Goal: Find contact information: Find contact information

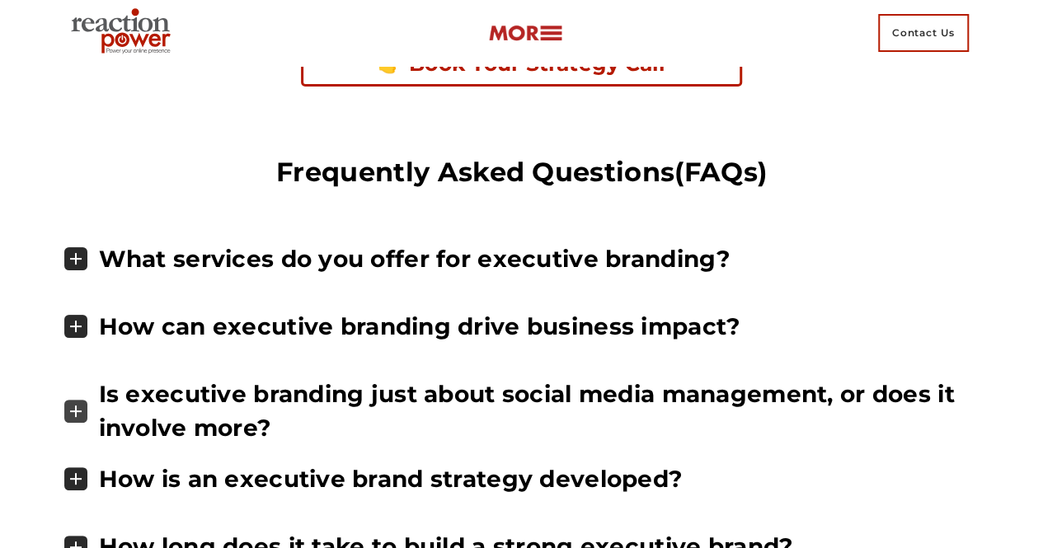
scroll to position [6348, 0]
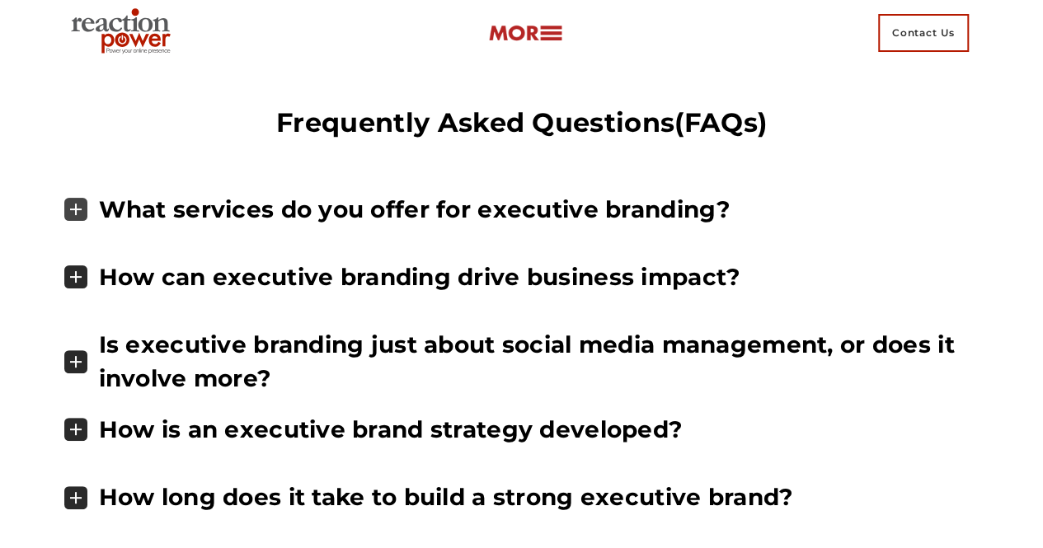
click at [81, 198] on icon at bounding box center [75, 209] width 23 height 23
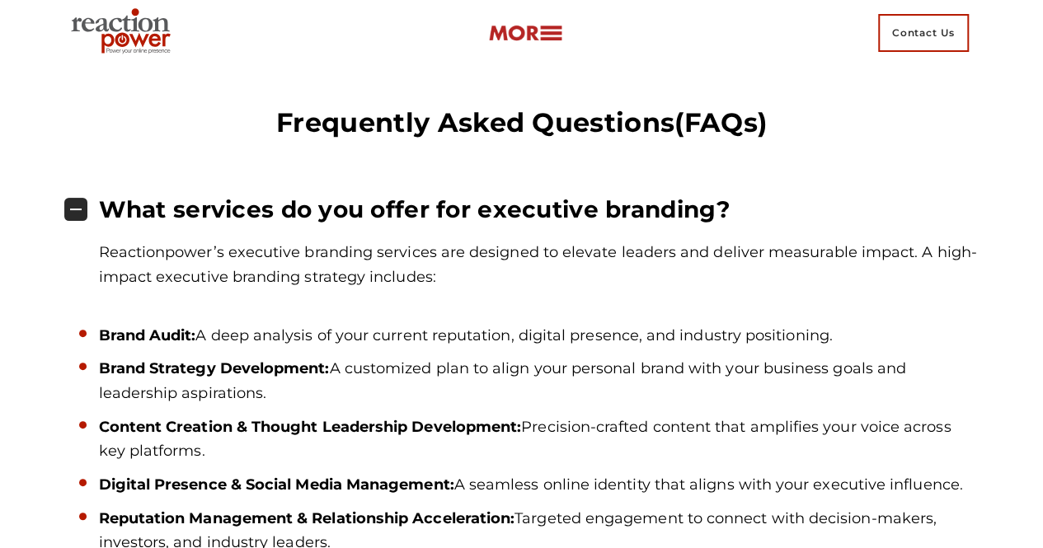
click at [940, 30] on span "Contact Us" at bounding box center [923, 33] width 91 height 38
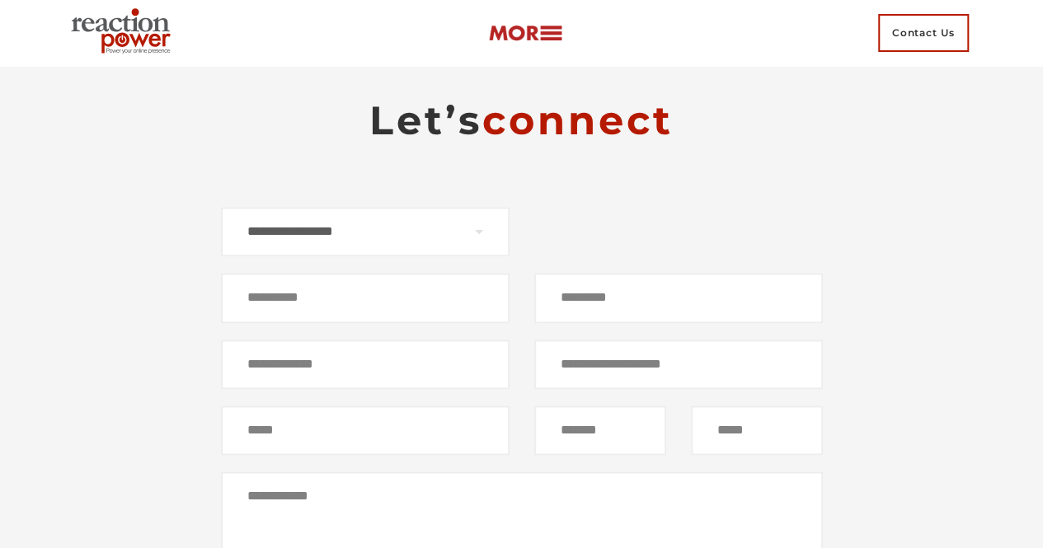
scroll to position [10834, 0]
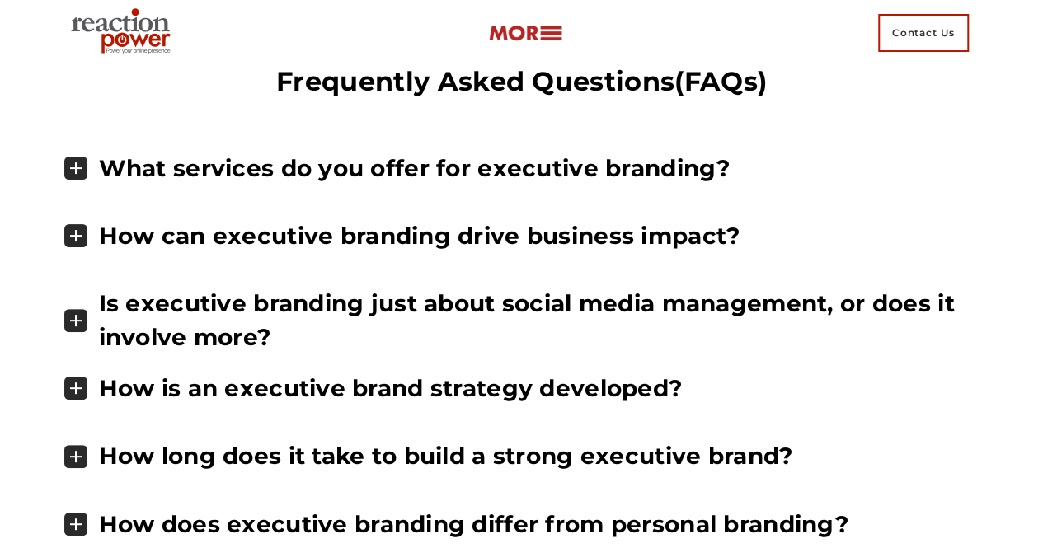
scroll to position [6348, 0]
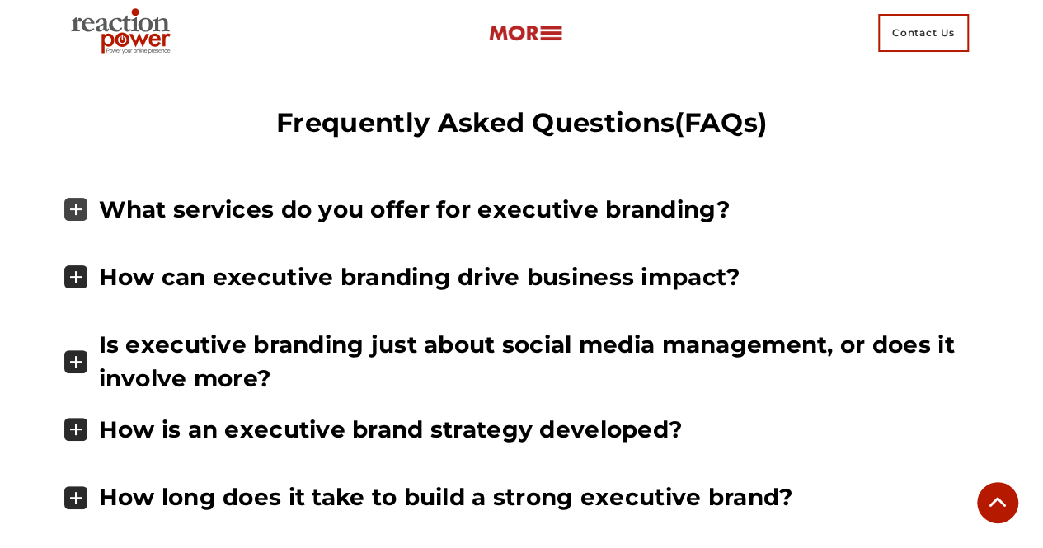
click at [74, 198] on icon at bounding box center [75, 209] width 23 height 23
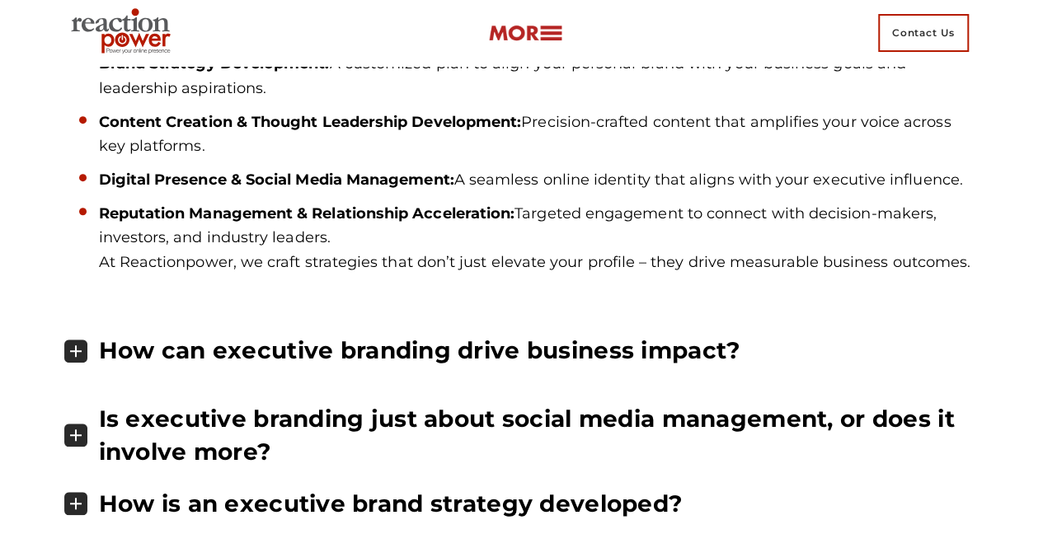
scroll to position [6678, 0]
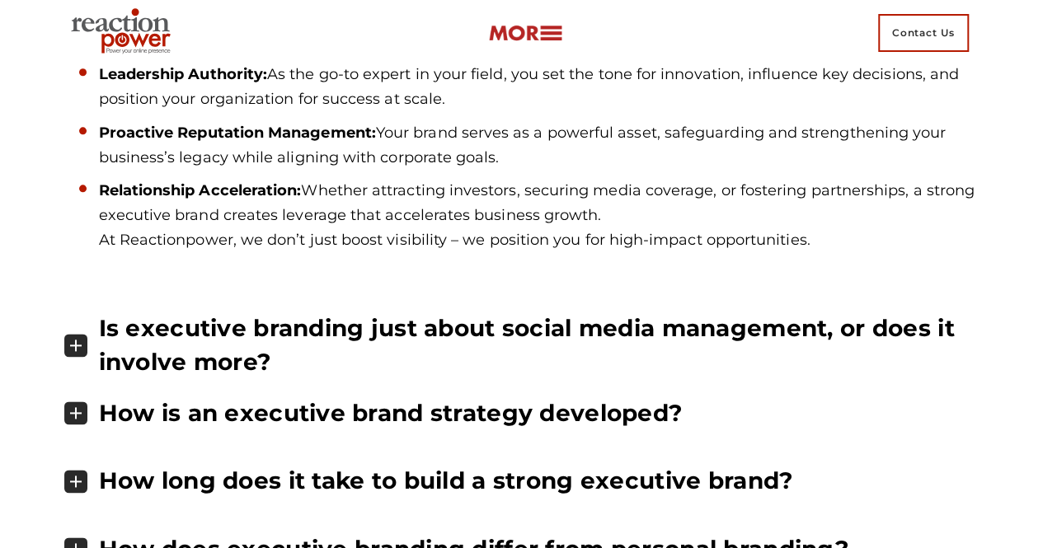
scroll to position [7173, 0]
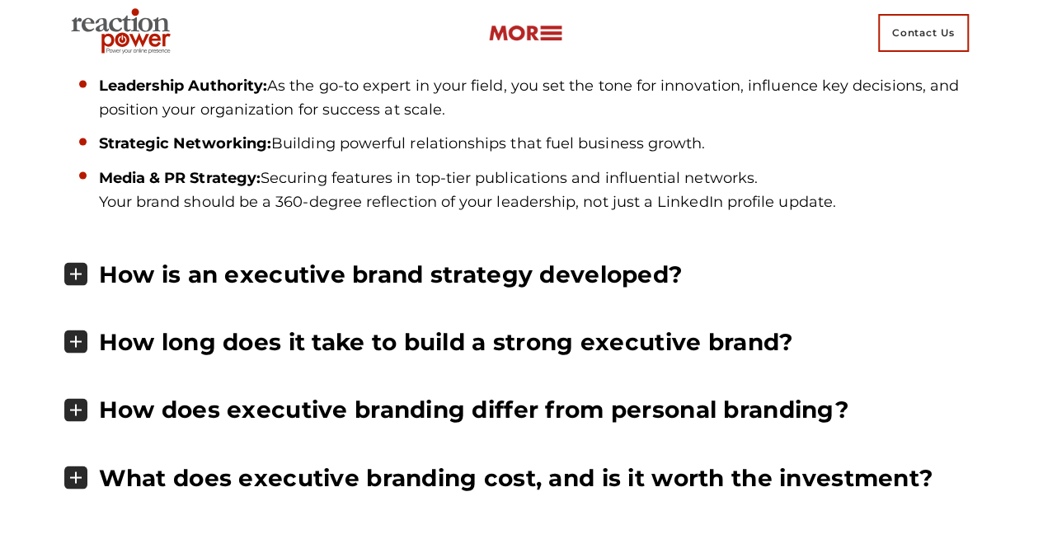
scroll to position [7667, 0]
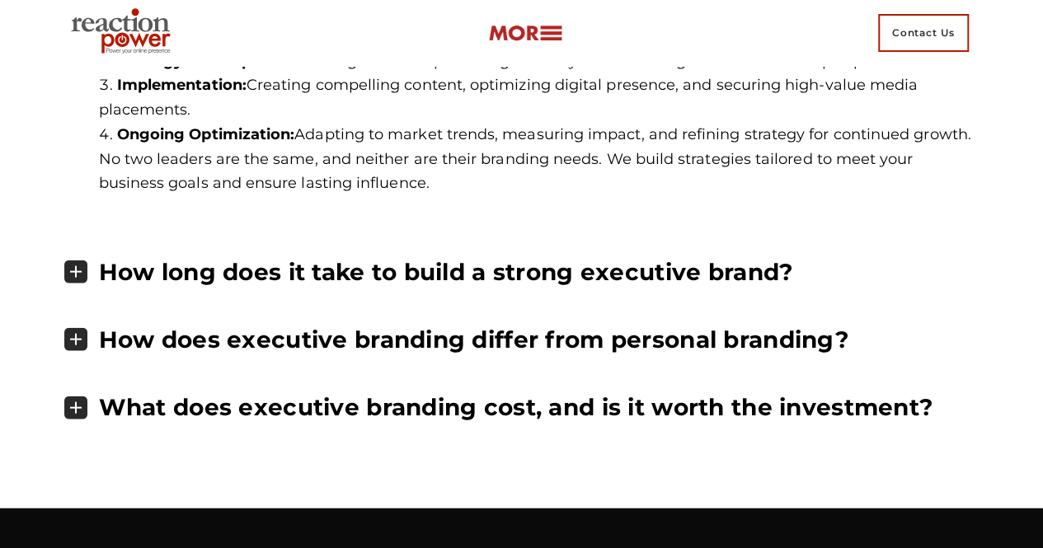
scroll to position [7997, 0]
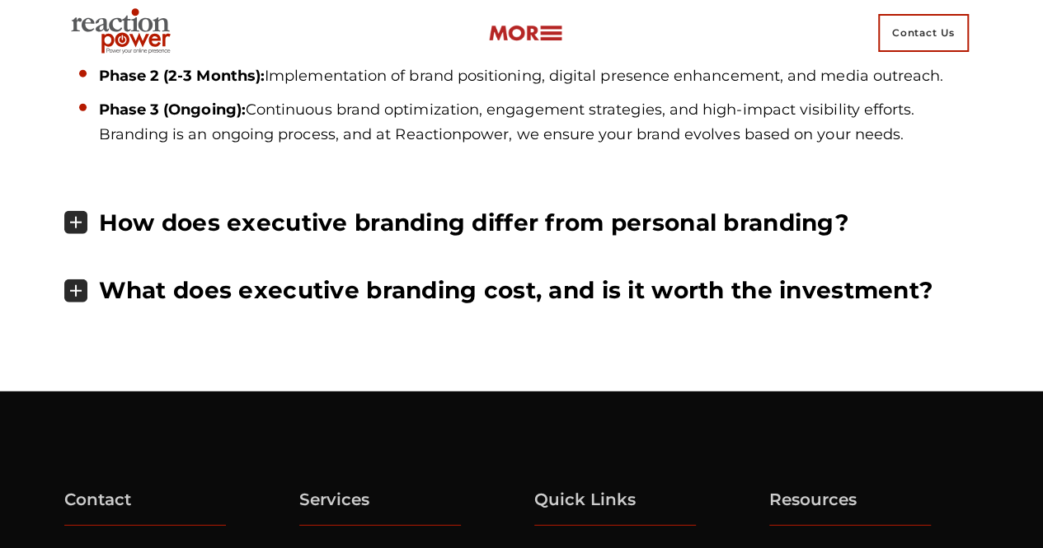
scroll to position [8327, 0]
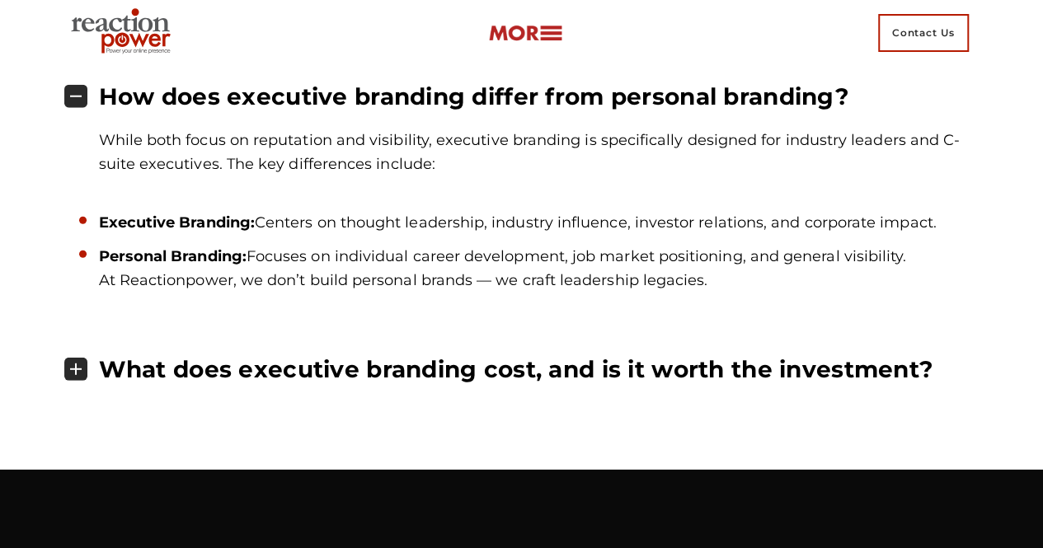
scroll to position [8492, 0]
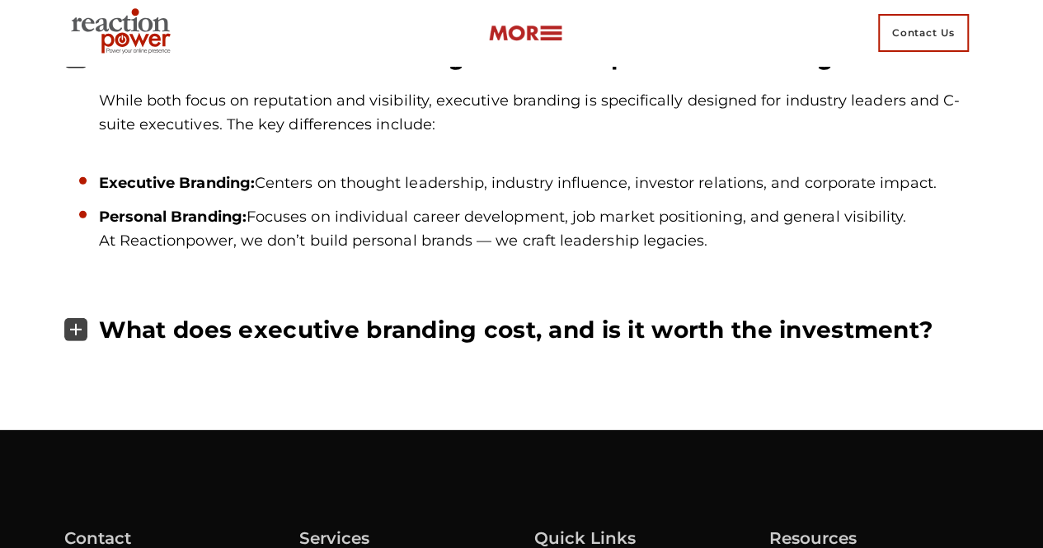
click at [70, 318] on icon at bounding box center [75, 329] width 23 height 23
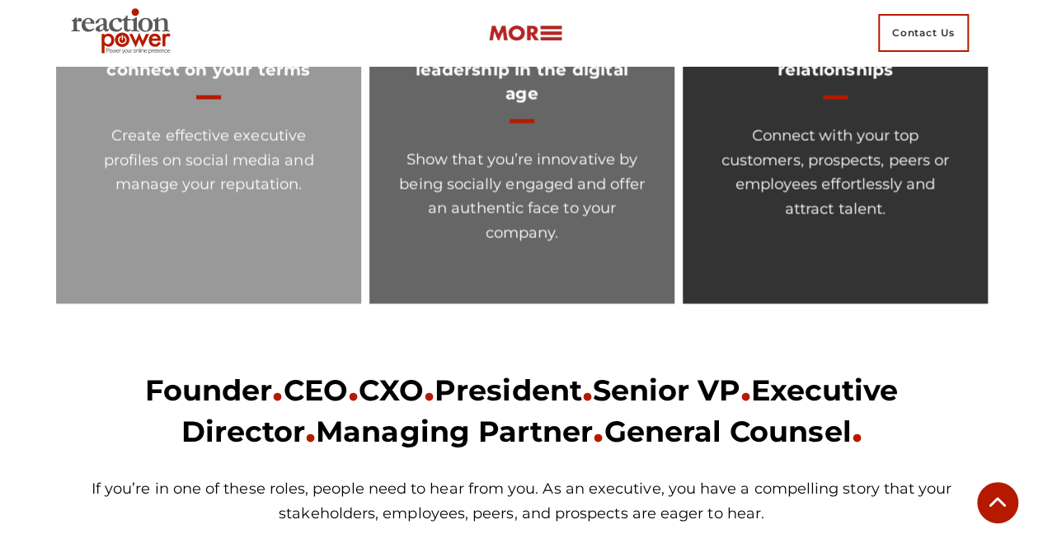
scroll to position [1402, 0]
